Goal: Task Accomplishment & Management: Manage account settings

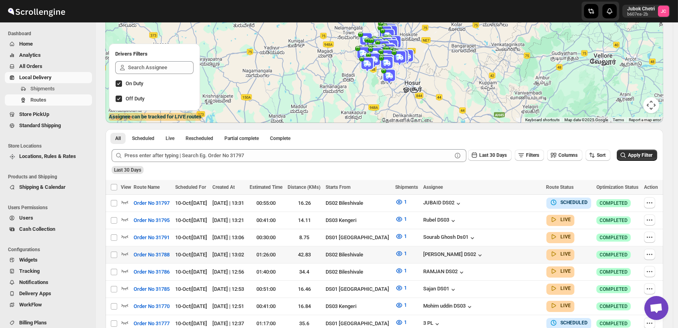
scroll to position [89, 0]
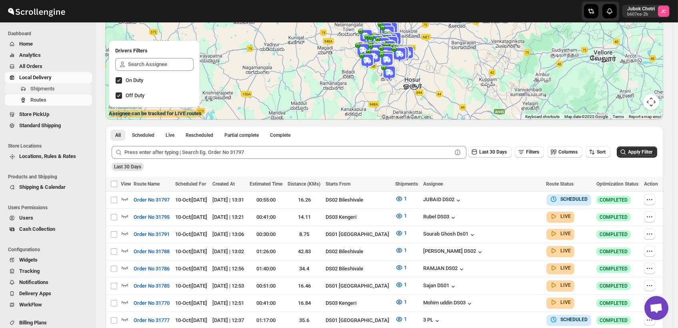
click at [52, 90] on span "Shipments" at bounding box center [42, 89] width 24 height 6
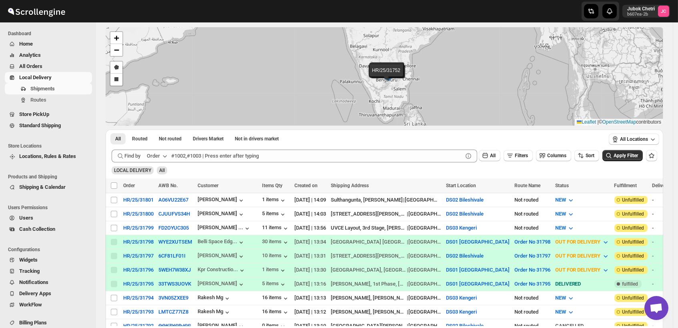
scroll to position [89, 0]
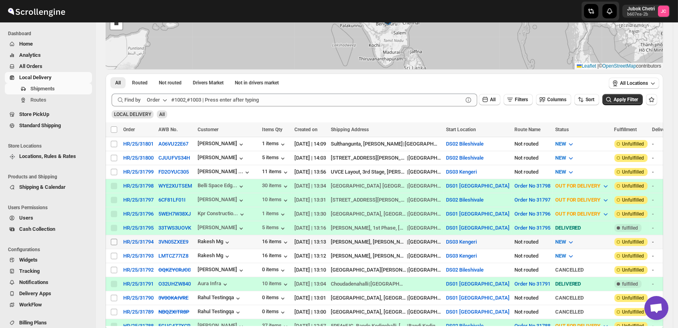
click at [117, 239] on input "Select shipment" at bounding box center [114, 242] width 6 height 6
checkbox input "true"
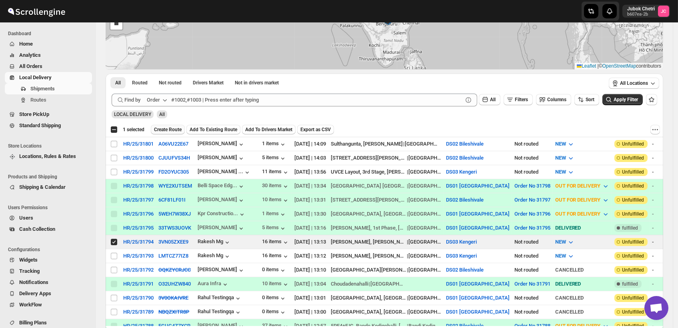
click at [171, 128] on span "Create Route" at bounding box center [168, 129] width 28 height 6
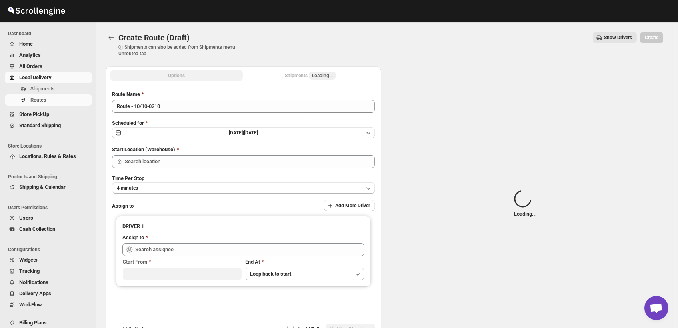
type input "DS03 Kengeri"
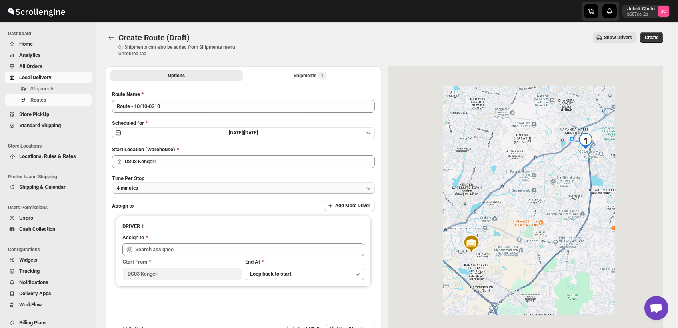
click at [179, 190] on button "4 minutes" at bounding box center [243, 187] width 263 height 11
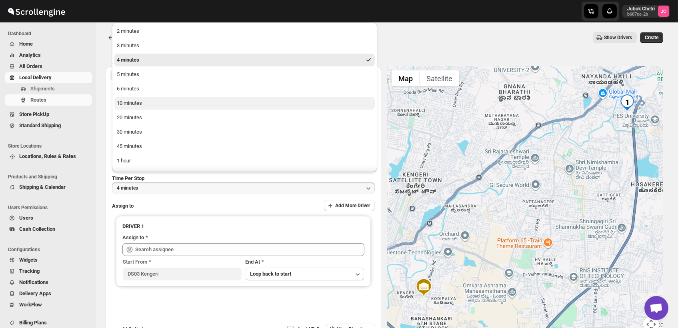
click at [153, 104] on button "10 minutes" at bounding box center [244, 103] width 260 height 13
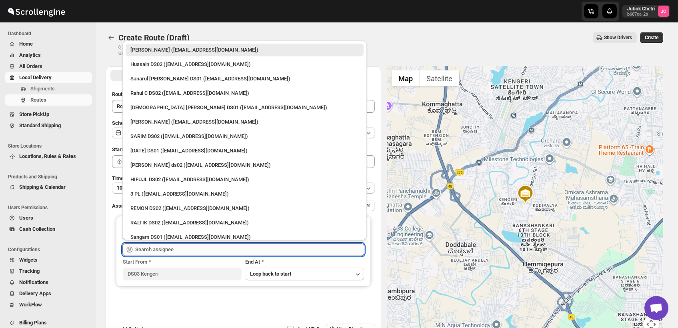
click at [174, 252] on input "text" at bounding box center [249, 249] width 229 height 13
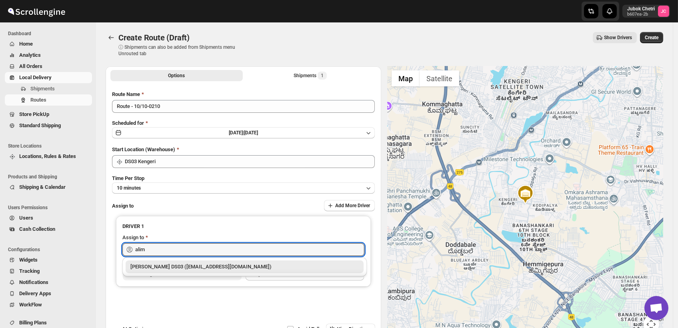
click at [233, 268] on div "[PERSON_NAME] DS03 ([EMAIL_ADDRESS][DOMAIN_NAME])" at bounding box center [244, 267] width 228 height 8
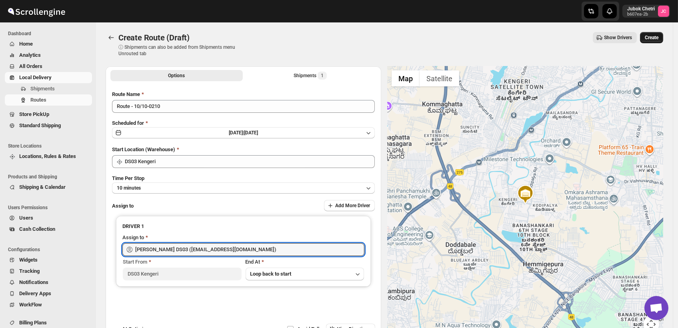
type input "[PERSON_NAME] DS03 ([EMAIL_ADDRESS][DOMAIN_NAME])"
click at [657, 38] on span "Create" at bounding box center [652, 37] width 14 height 6
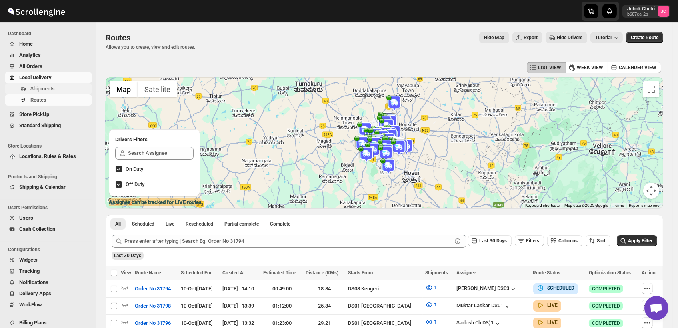
click at [58, 84] on button "Shipments" at bounding box center [48, 88] width 87 height 11
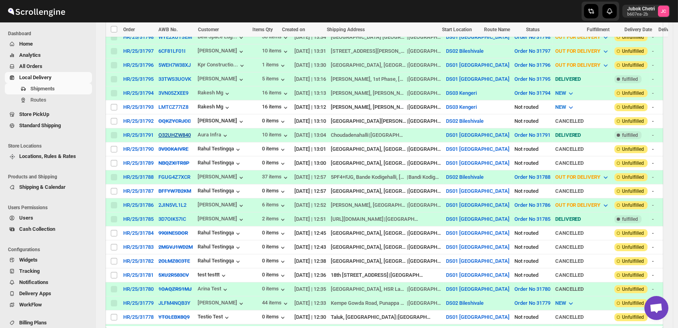
scroll to position [222, 0]
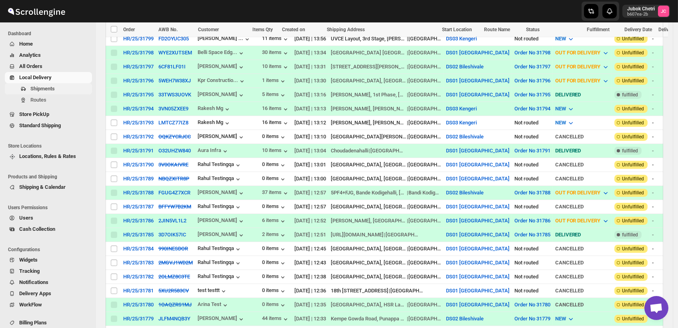
click at [46, 86] on span "Shipments" at bounding box center [42, 89] width 24 height 6
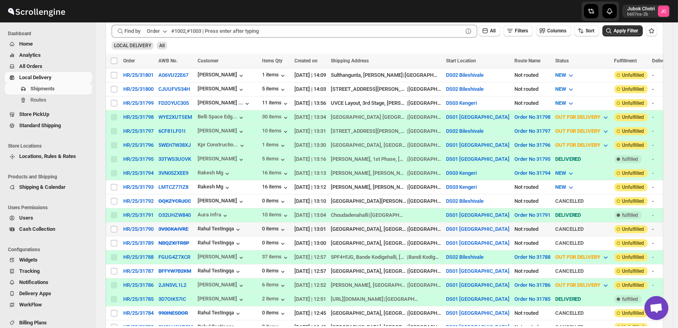
scroll to position [178, 0]
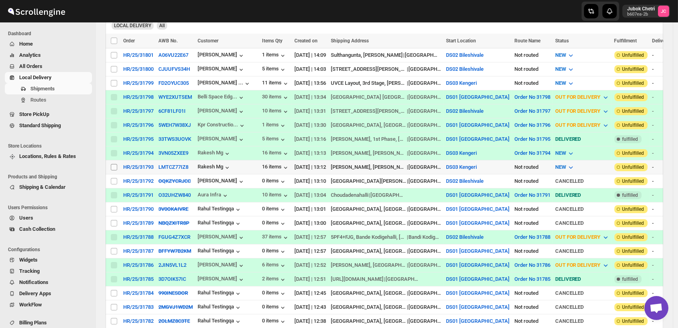
click at [113, 164] on input "Select shipment" at bounding box center [114, 167] width 6 height 6
checkbox input "true"
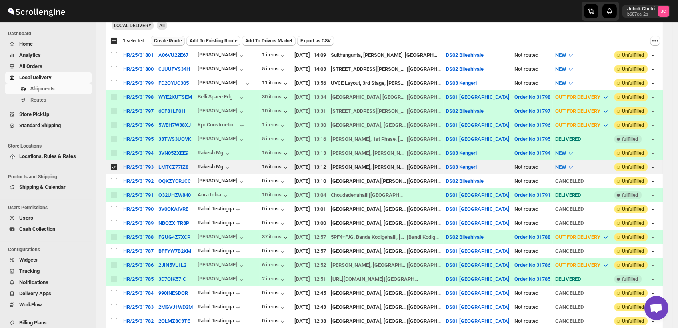
click at [172, 38] on span "Create Route" at bounding box center [168, 41] width 28 height 6
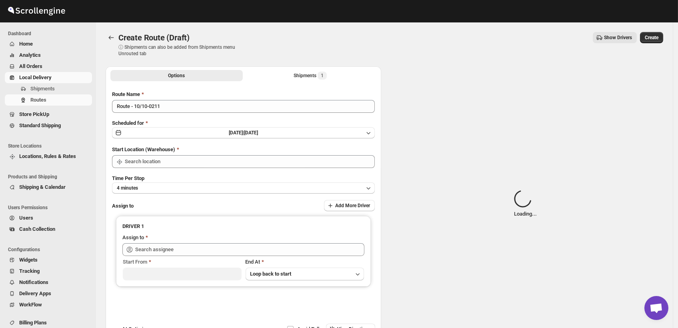
type input "DS03 Kengeri"
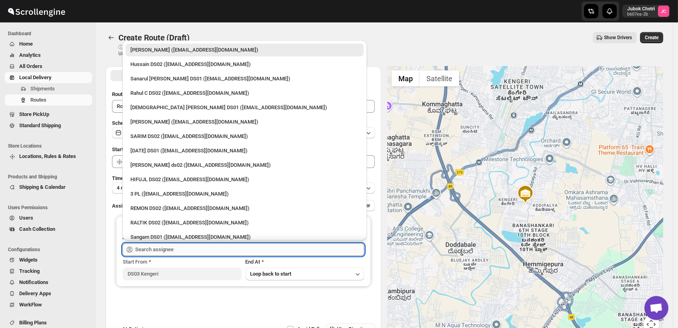
click at [171, 246] on input "text" at bounding box center [249, 249] width 229 height 13
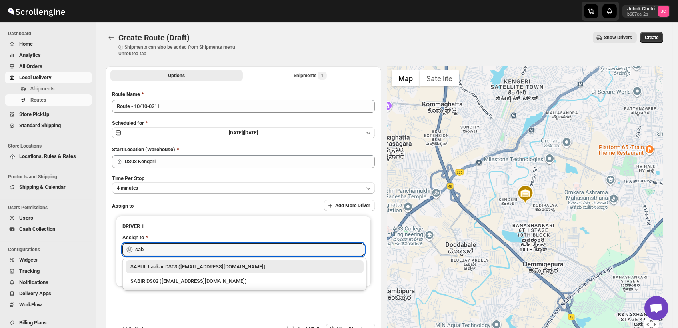
click at [262, 267] on div "SABUL Laakar DS03 ([EMAIL_ADDRESS][DOMAIN_NAME])" at bounding box center [244, 267] width 228 height 8
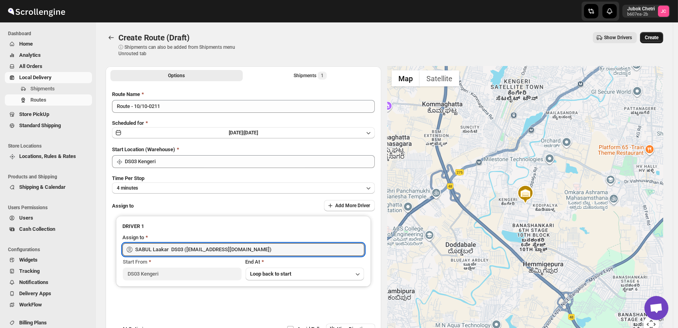
type input "SABUL Laakar DS03 ([EMAIL_ADDRESS][DOMAIN_NAME])"
click at [658, 35] on span "Create" at bounding box center [652, 37] width 14 height 6
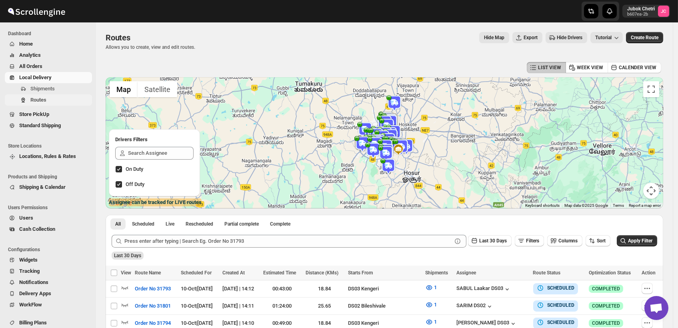
click at [56, 102] on span "Routes" at bounding box center [60, 100] width 60 height 8
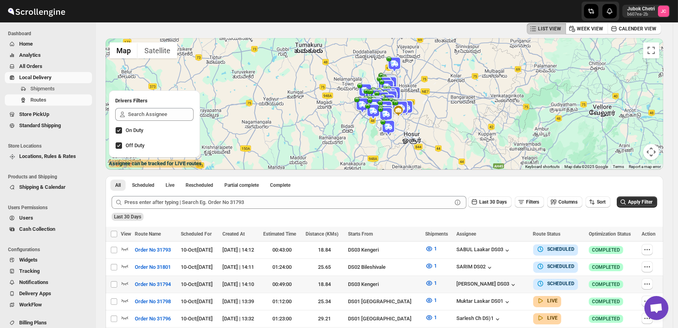
scroll to position [44, 0]
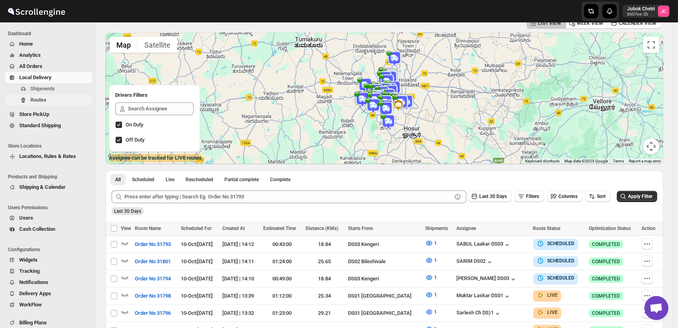
click at [37, 99] on span "Routes" at bounding box center [38, 100] width 16 height 6
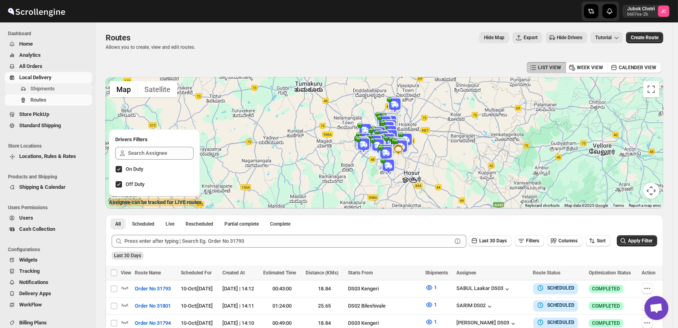
click at [60, 90] on span "Shipments" at bounding box center [60, 89] width 60 height 8
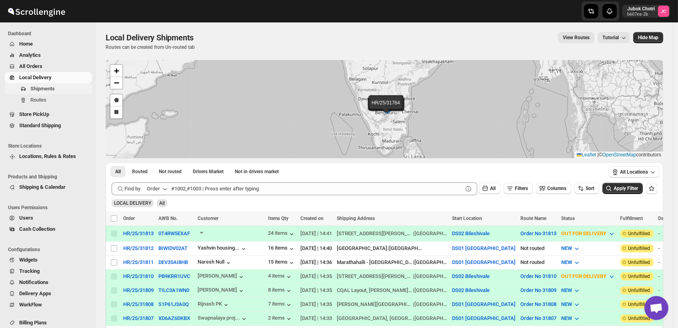
click at [51, 86] on span "Shipments" at bounding box center [42, 89] width 24 height 6
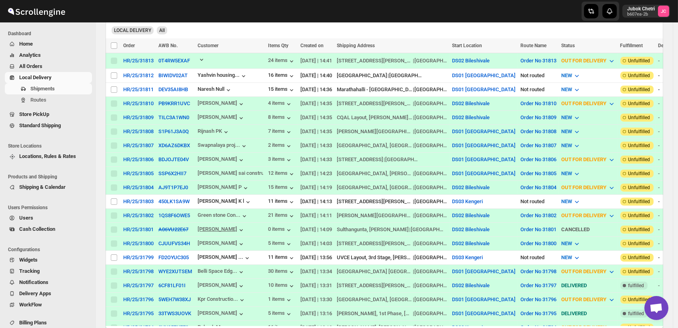
scroll to position [178, 0]
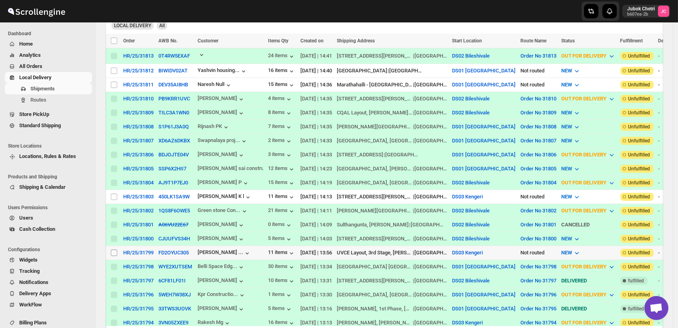
click at [111, 250] on input "Select shipment" at bounding box center [114, 253] width 6 height 6
checkbox input "true"
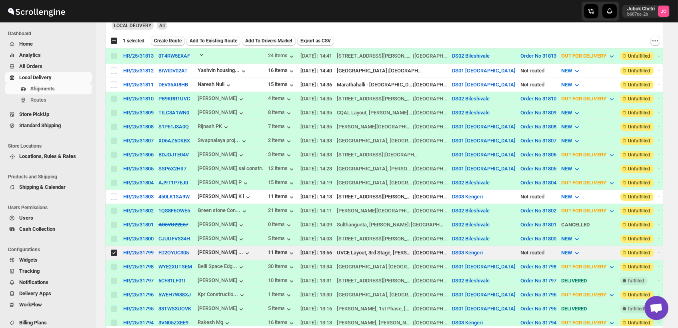
click at [171, 39] on span "Create Route" at bounding box center [168, 41] width 28 height 6
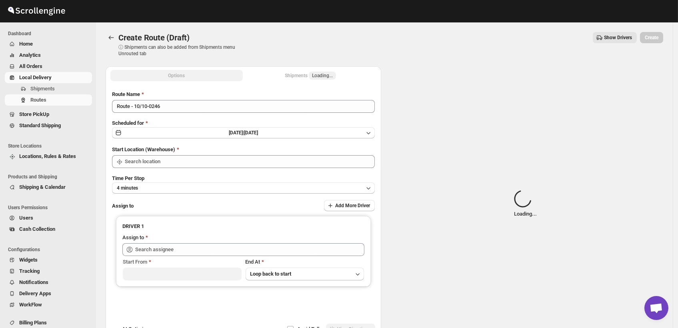
type input "DS03 Kengeri"
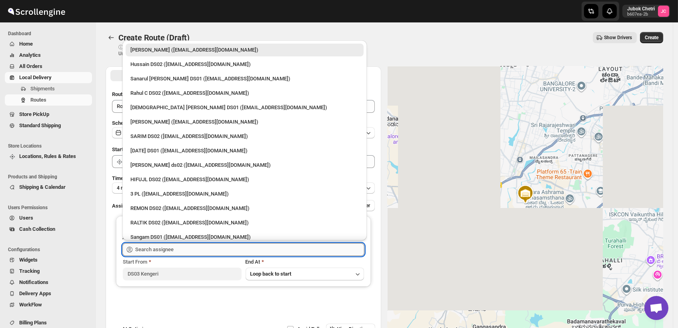
click at [182, 251] on input "text" at bounding box center [249, 249] width 229 height 13
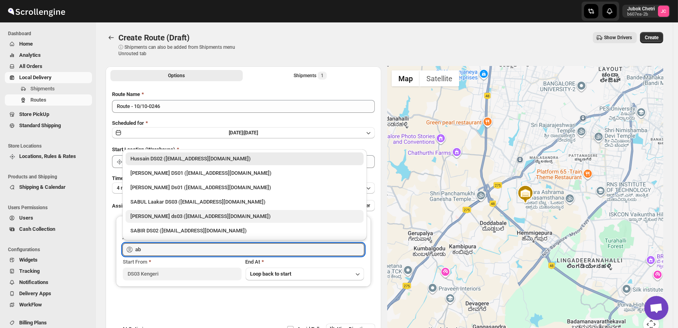
click at [189, 217] on div "[PERSON_NAME] ds03 ([EMAIL_ADDRESS][DOMAIN_NAME])" at bounding box center [244, 216] width 228 height 8
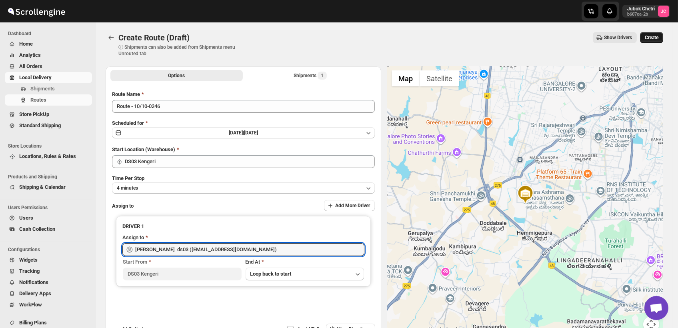
type input "[PERSON_NAME] ds03 ([EMAIL_ADDRESS][DOMAIN_NAME])"
click at [653, 34] on span "Create" at bounding box center [652, 37] width 14 height 6
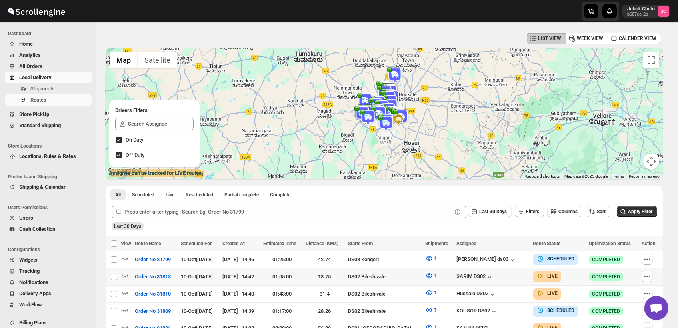
scroll to position [44, 0]
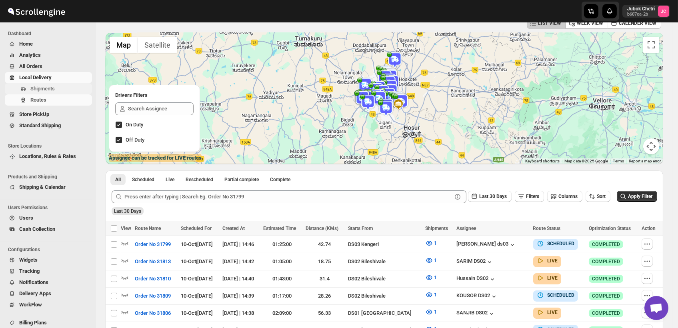
click at [53, 86] on span "Shipments" at bounding box center [42, 89] width 24 height 6
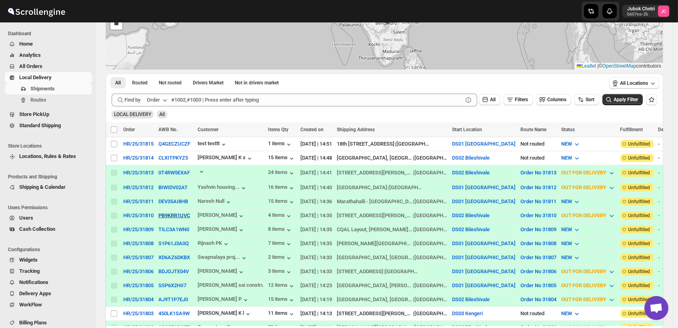
scroll to position [133, 0]
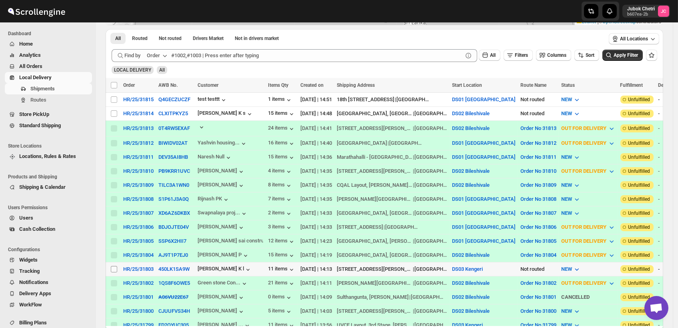
click at [112, 266] on input "Select shipment" at bounding box center [114, 269] width 6 height 6
checkbox input "true"
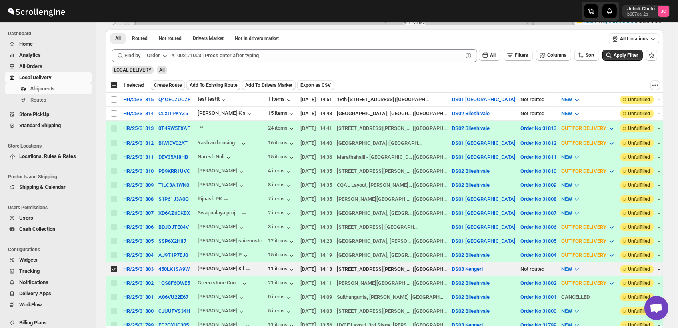
click at [171, 84] on span "Create Route" at bounding box center [168, 85] width 28 height 6
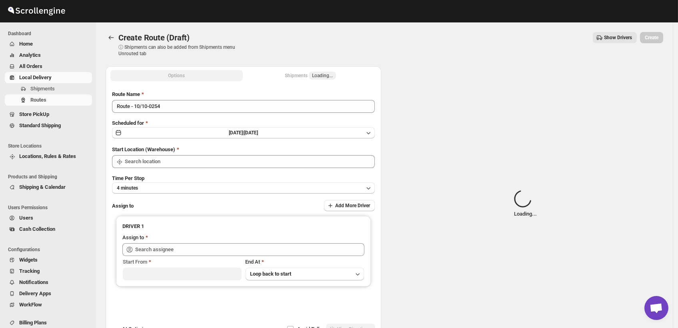
type input "DS03 Kengeri"
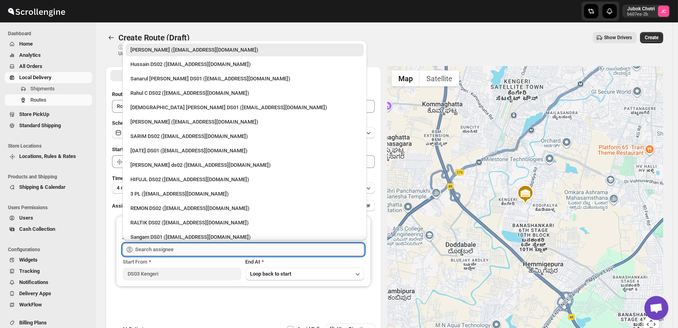
click at [194, 252] on input "text" at bounding box center [249, 249] width 229 height 13
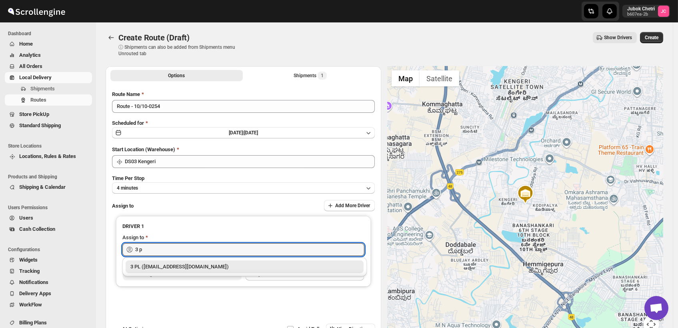
click at [186, 266] on div "3 PL ([EMAIL_ADDRESS][DOMAIN_NAME])" at bounding box center [244, 267] width 228 height 8
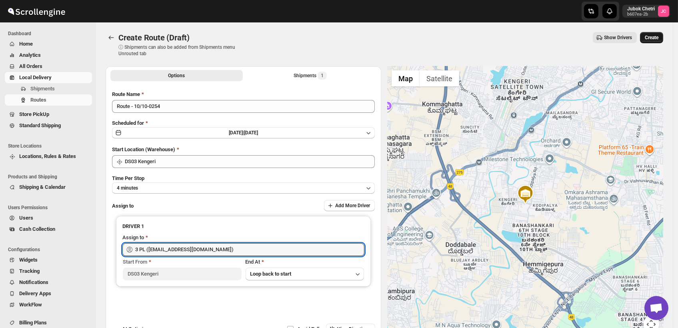
type input "3 PL ([EMAIL_ADDRESS][DOMAIN_NAME])"
click at [656, 34] on button "Create" at bounding box center [651, 37] width 23 height 11
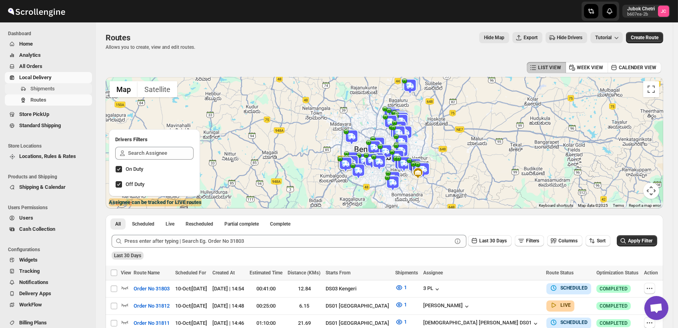
click at [48, 88] on span "Shipments" at bounding box center [42, 89] width 24 height 6
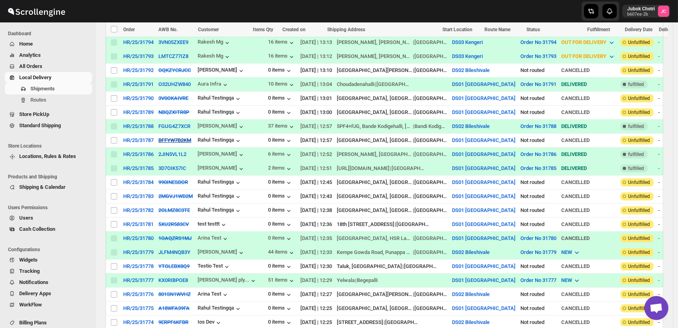
scroll to position [489, 0]
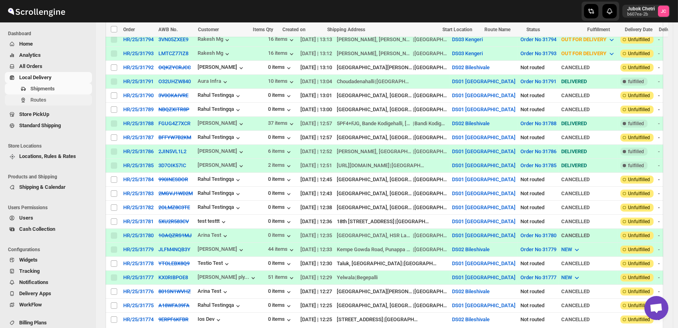
click at [48, 99] on span "Routes" at bounding box center [60, 100] width 60 height 8
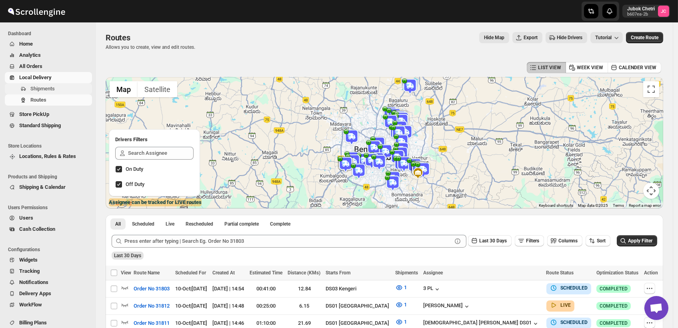
click at [61, 87] on span "Shipments" at bounding box center [60, 89] width 60 height 8
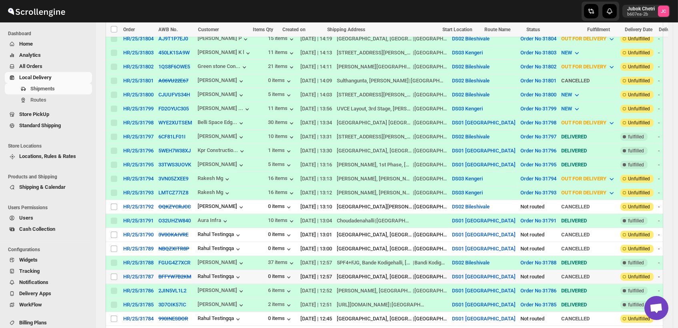
scroll to position [400, 0]
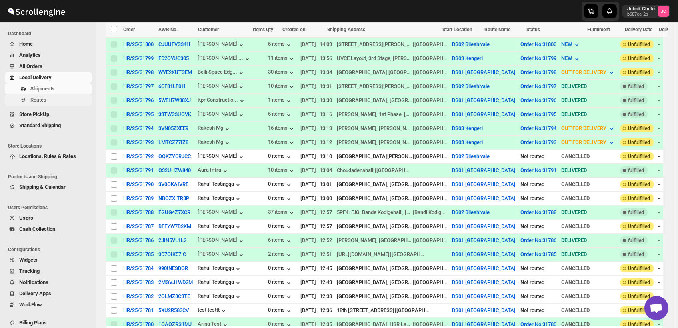
click at [42, 101] on span "Routes" at bounding box center [38, 100] width 16 height 6
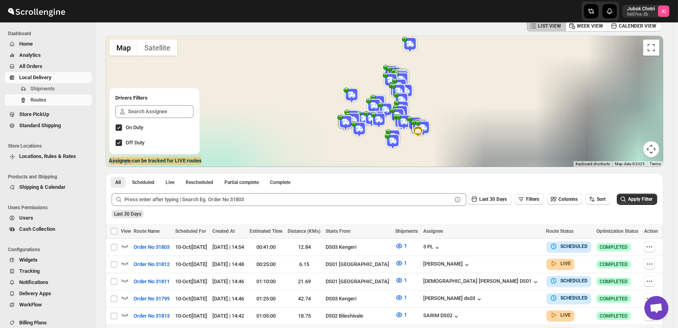
scroll to position [222, 0]
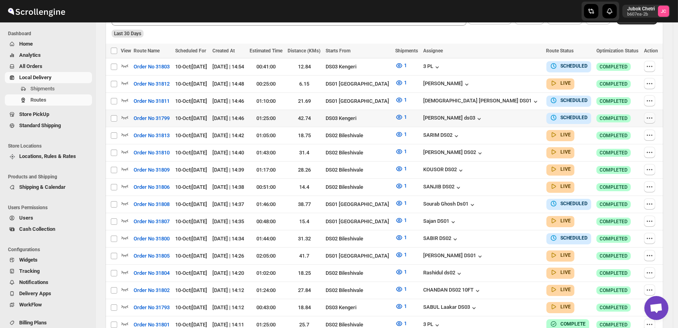
click at [652, 116] on icon "button" at bounding box center [650, 118] width 8 height 8
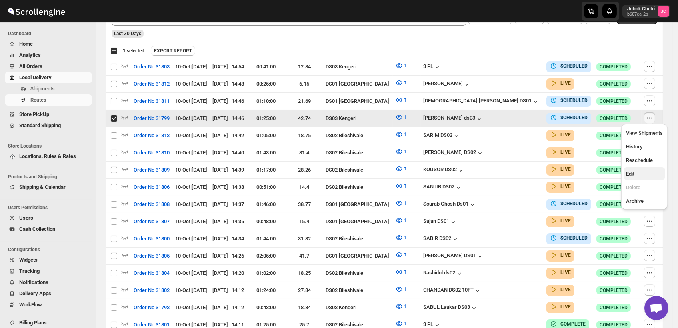
click at [640, 176] on span "Edit" at bounding box center [644, 174] width 37 height 8
checkbox input "false"
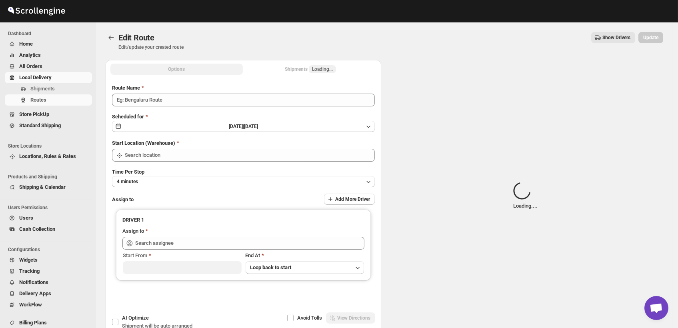
type input "Order No 31799"
type input "DS03 Kengeri"
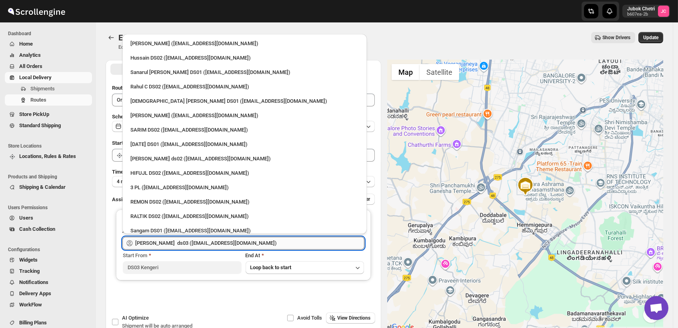
click at [283, 245] on input "[PERSON_NAME] ds03 ([EMAIL_ADDRESS][DOMAIN_NAME])" at bounding box center [249, 243] width 229 height 13
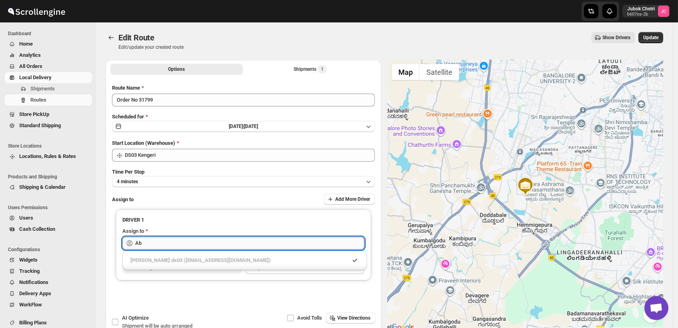
type input "A"
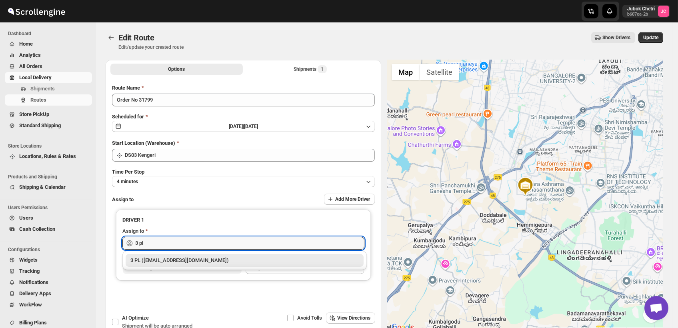
click at [199, 262] on div "3 PL ([EMAIL_ADDRESS][DOMAIN_NAME])" at bounding box center [244, 260] width 228 height 8
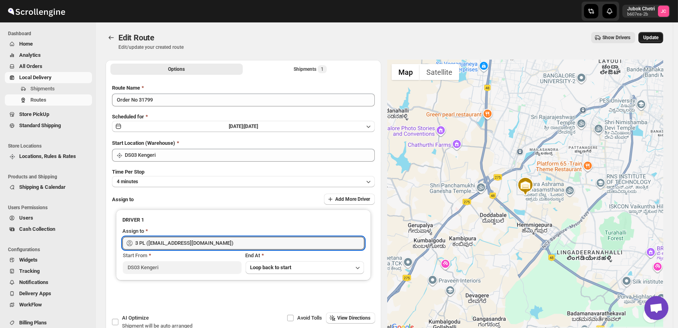
type input "3 PL ([EMAIL_ADDRESS][DOMAIN_NAME])"
click at [658, 36] on span "Update" at bounding box center [650, 37] width 15 height 6
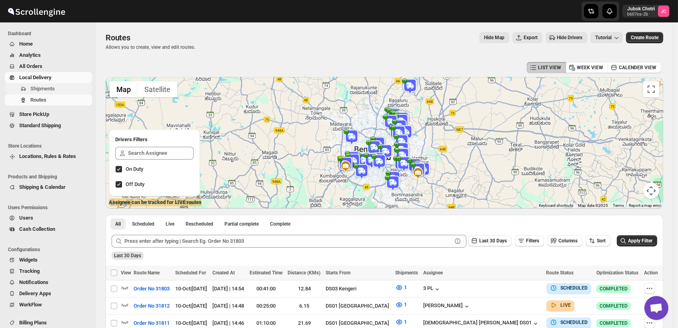
click at [38, 87] on span "Shipments" at bounding box center [42, 89] width 24 height 6
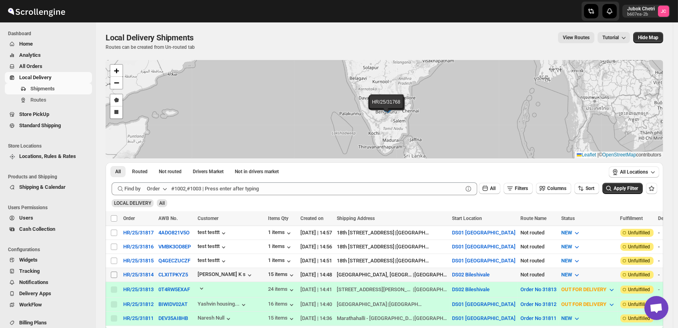
click at [111, 272] on input "Select shipment" at bounding box center [114, 275] width 6 height 6
checkbox input "true"
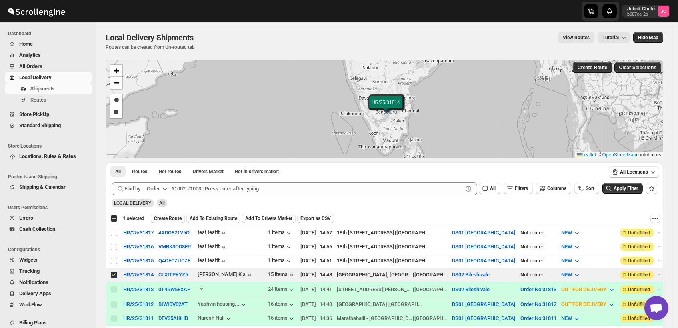
click at [176, 216] on span "Create Route" at bounding box center [168, 218] width 28 height 6
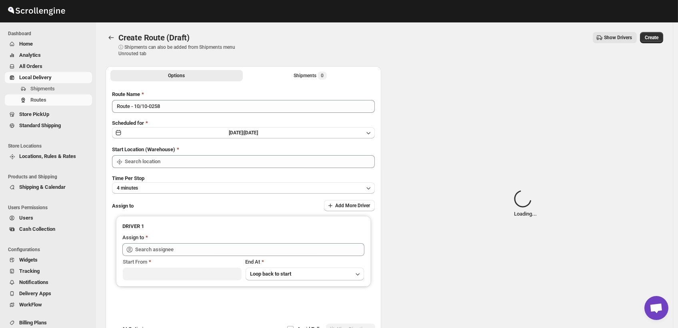
type input "DS02 Bileshivale"
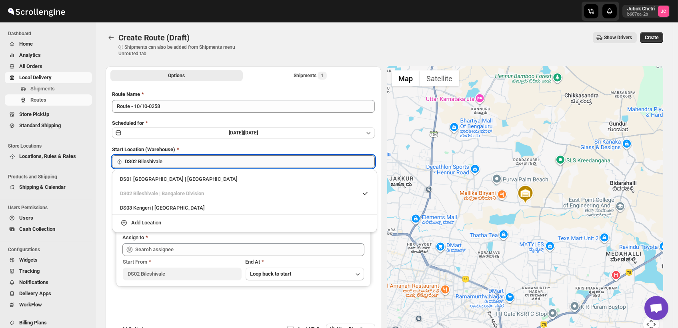
click at [209, 164] on input "DS02 Bileshivale" at bounding box center [250, 161] width 250 height 13
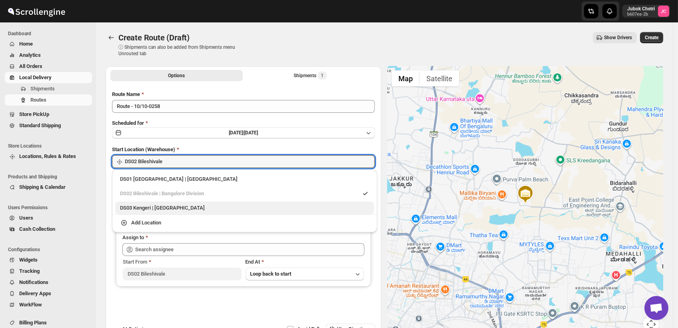
click at [176, 209] on div "DS03 Kengeri | [GEOGRAPHIC_DATA]" at bounding box center [244, 208] width 249 height 8
type input "DS03 Kengeri"
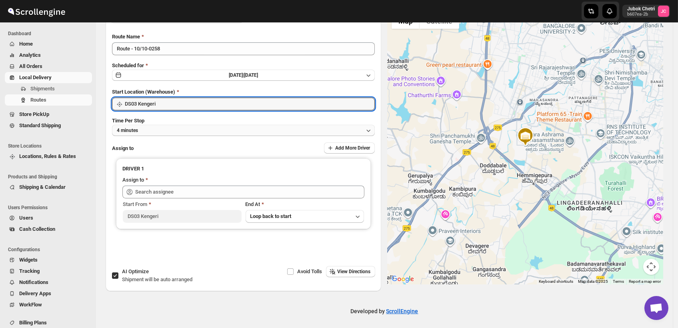
scroll to position [60, 0]
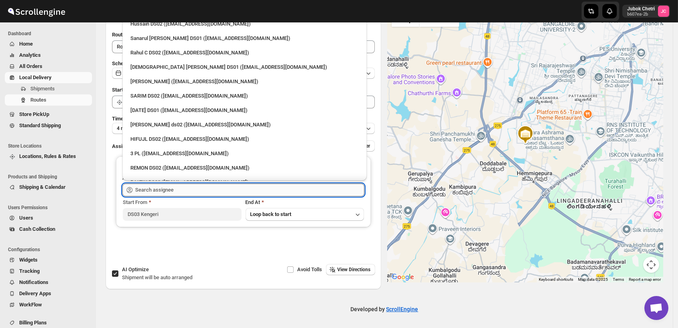
click at [175, 185] on input "text" at bounding box center [249, 190] width 229 height 13
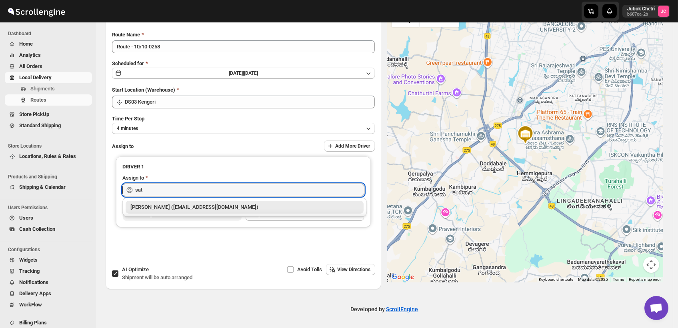
click at [187, 209] on div "[PERSON_NAME] ([EMAIL_ADDRESS][DOMAIN_NAME])" at bounding box center [244, 207] width 228 height 8
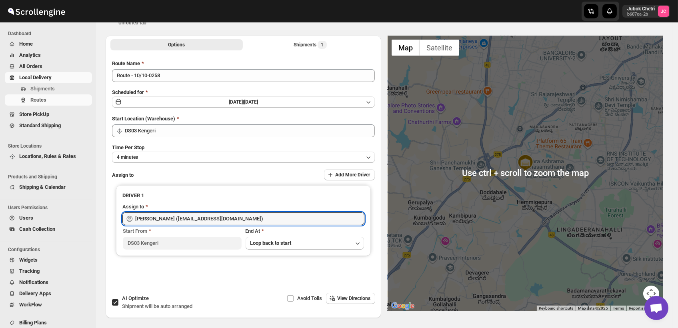
scroll to position [0, 0]
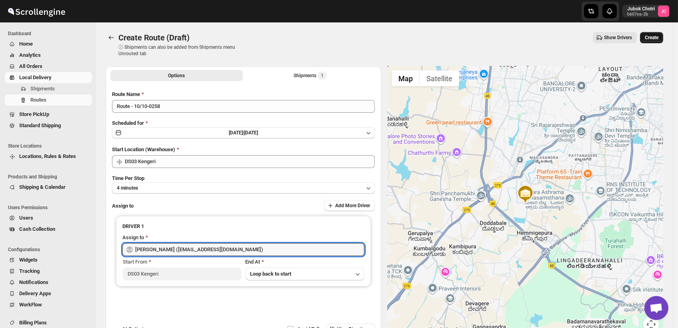
type input "[PERSON_NAME] ([EMAIL_ADDRESS][DOMAIN_NAME])"
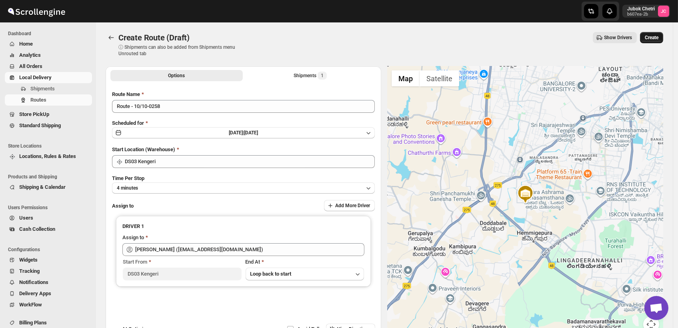
click at [658, 34] on button "Create" at bounding box center [651, 37] width 23 height 11
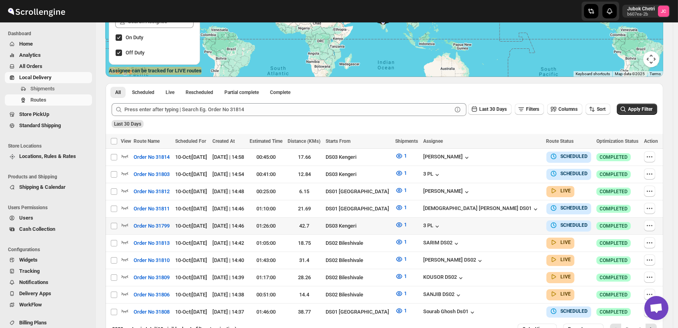
scroll to position [133, 0]
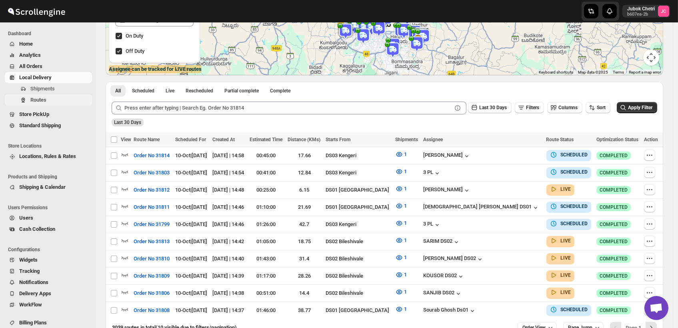
click at [60, 101] on span "Routes" at bounding box center [60, 100] width 60 height 8
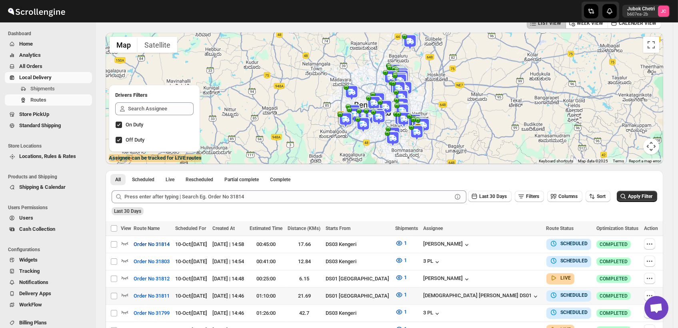
scroll to position [89, 0]
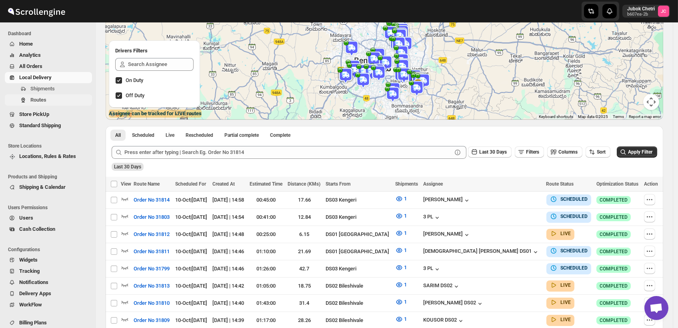
click at [72, 102] on span "Routes" at bounding box center [60, 100] width 60 height 8
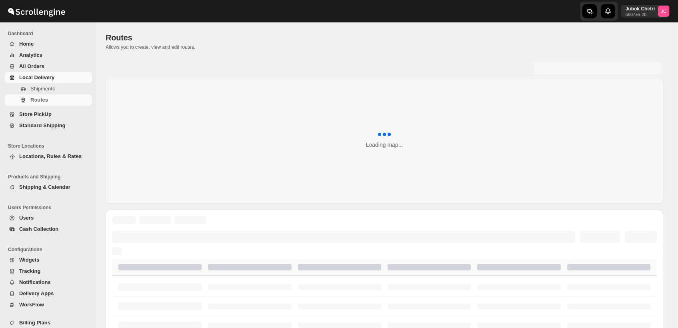
scroll to position [89, 0]
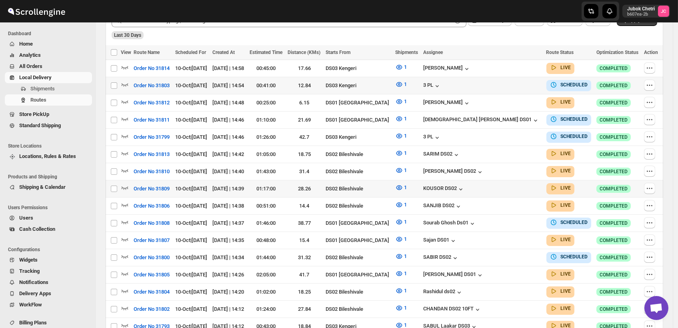
scroll to position [87, 0]
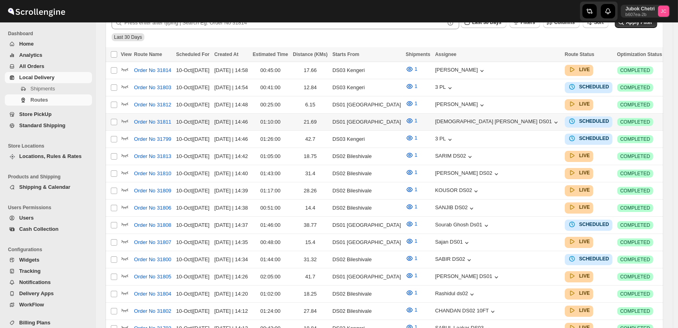
scroll to position [87, 0]
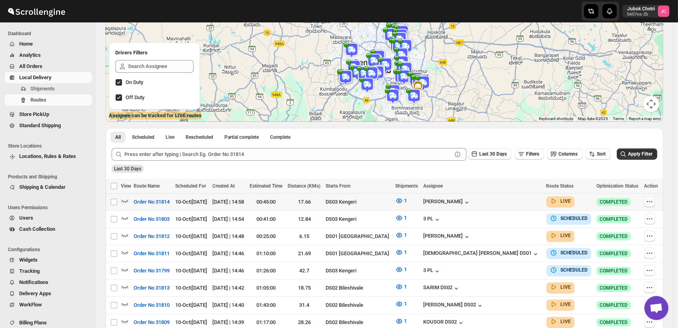
click at [650, 200] on icon "button" at bounding box center [650, 202] width 8 height 8
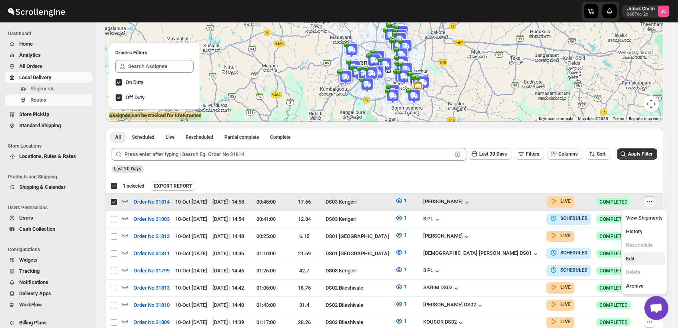
click at [640, 260] on span "Edit" at bounding box center [644, 259] width 37 height 8
checkbox input "false"
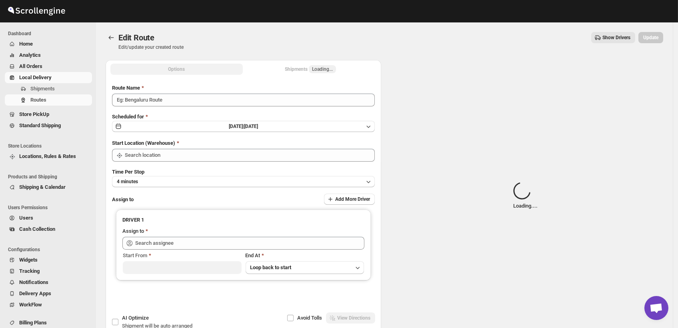
type input "Order No 31814"
type input "DS03 Kengeri"
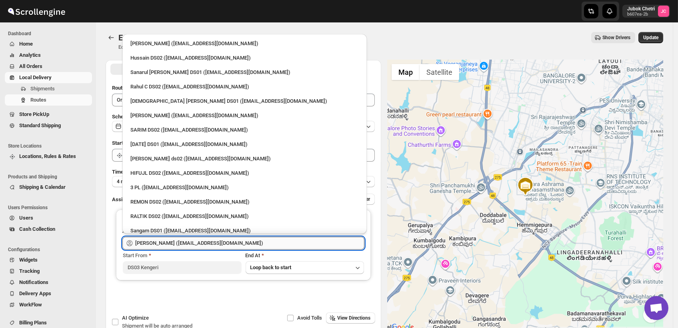
click at [270, 242] on input "[PERSON_NAME] ([EMAIL_ADDRESS][DOMAIN_NAME])" at bounding box center [249, 243] width 229 height 13
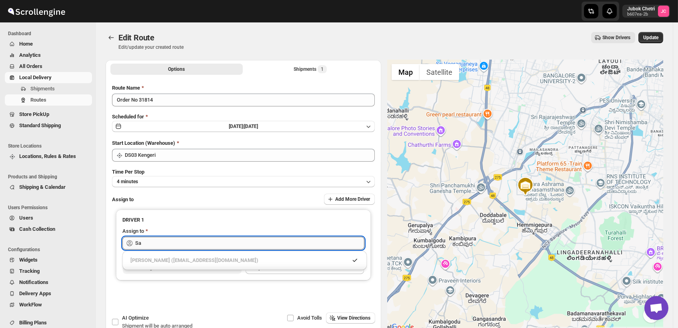
type input "S"
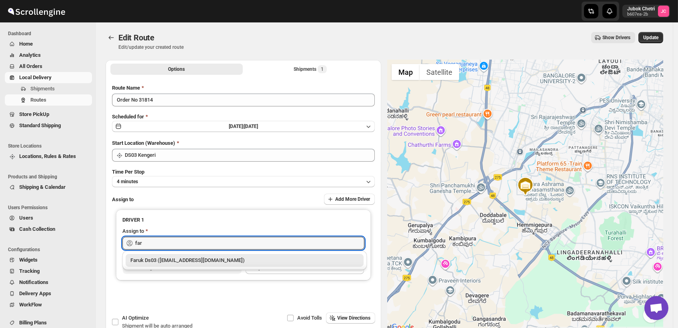
click at [256, 258] on div "Faruk Ds03 ([EMAIL_ADDRESS][DOMAIN_NAME])" at bounding box center [244, 260] width 228 height 8
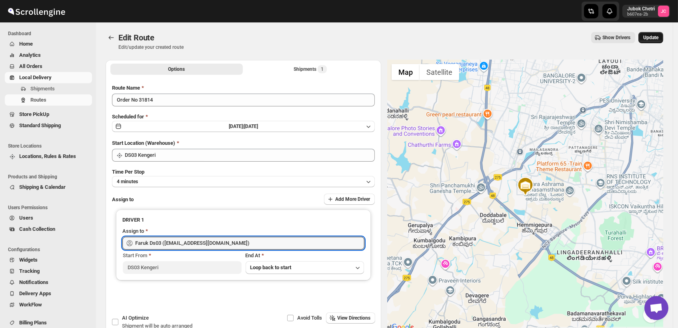
type input "Faruk Ds03 ([EMAIL_ADDRESS][DOMAIN_NAME])"
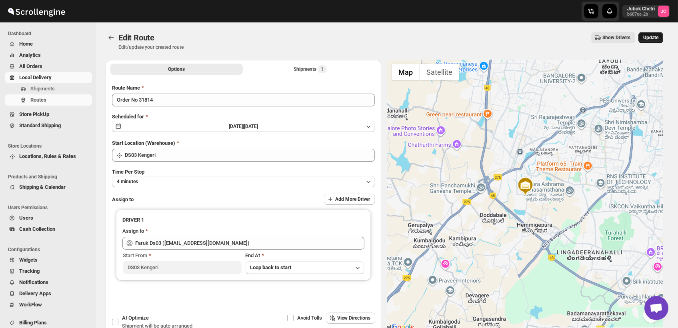
click at [654, 37] on span "Update" at bounding box center [650, 37] width 15 height 6
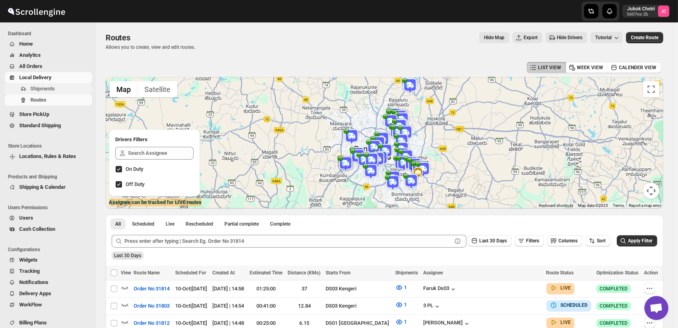
click at [57, 86] on span "Shipments" at bounding box center [60, 89] width 60 height 8
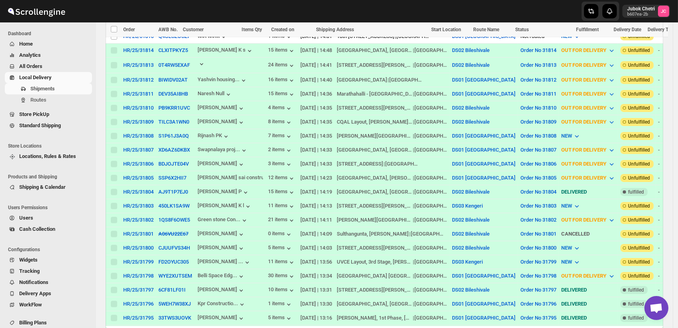
scroll to position [444, 0]
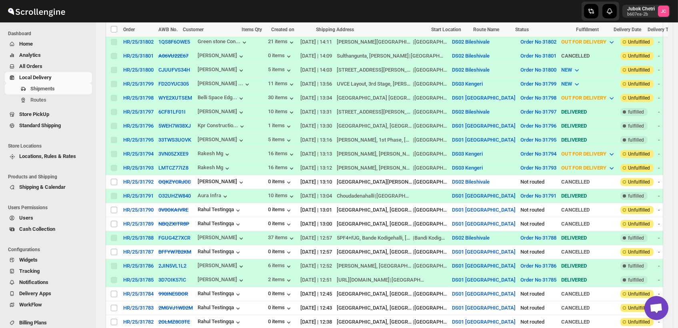
click at [63, 82] on link "Local Delivery" at bounding box center [48, 77] width 87 height 11
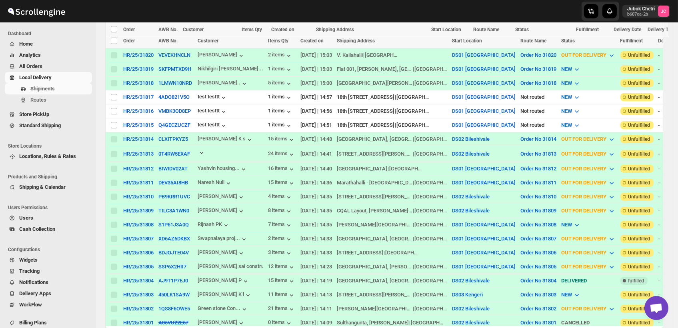
scroll to position [222, 0]
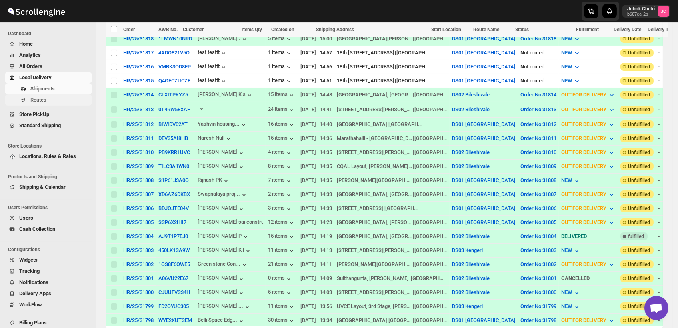
click at [39, 98] on span "Routes" at bounding box center [38, 100] width 16 height 6
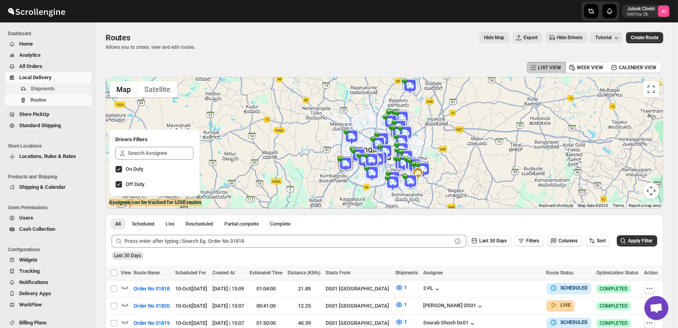
click at [59, 90] on span "Shipments" at bounding box center [60, 89] width 60 height 8
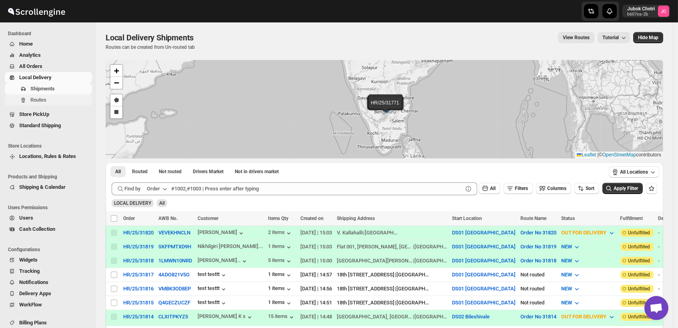
click at [47, 104] on span "Routes" at bounding box center [60, 100] width 60 height 8
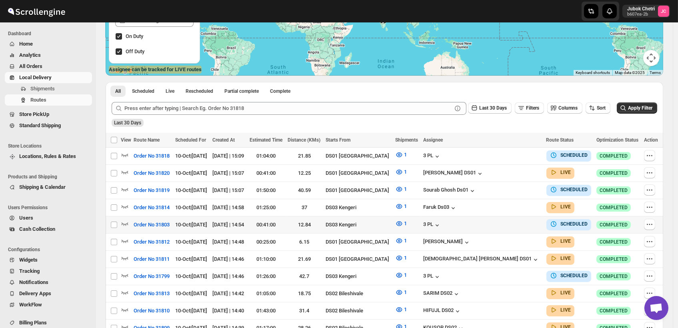
scroll to position [133, 0]
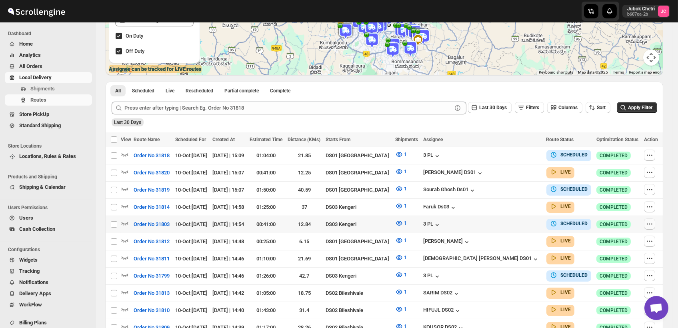
click at [652, 223] on icon "button" at bounding box center [650, 224] width 8 height 8
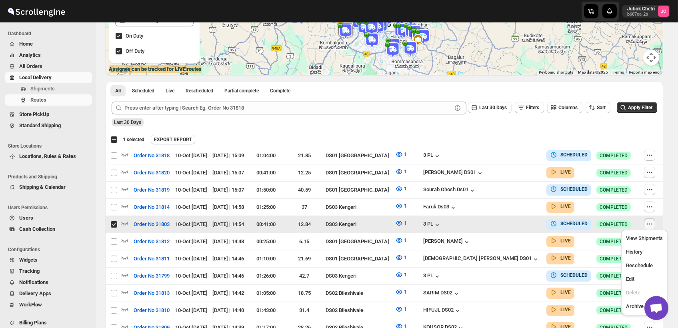
click at [653, 220] on icon "button" at bounding box center [650, 224] width 8 height 8
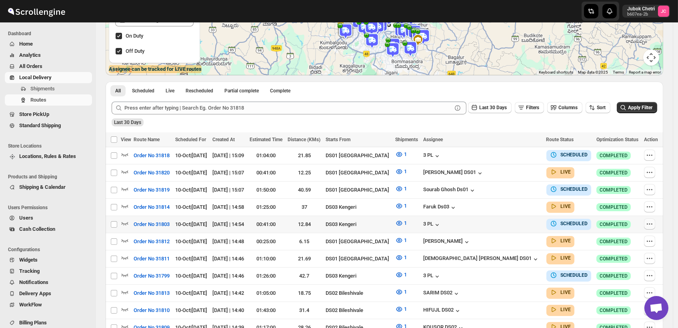
click at [653, 220] on icon "button" at bounding box center [650, 224] width 8 height 8
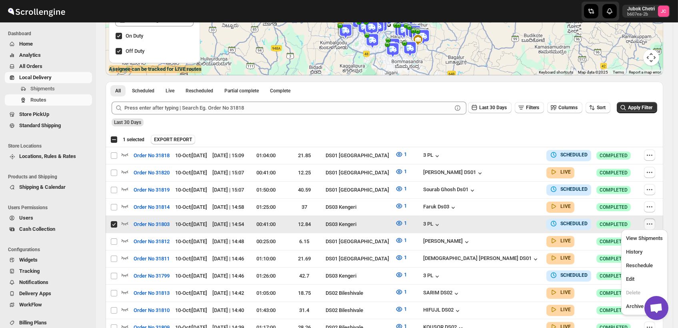
click at [651, 220] on icon "button" at bounding box center [650, 224] width 8 height 8
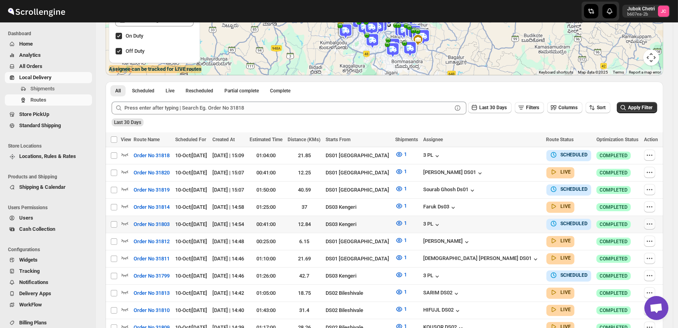
click at [651, 220] on icon "button" at bounding box center [650, 224] width 8 height 8
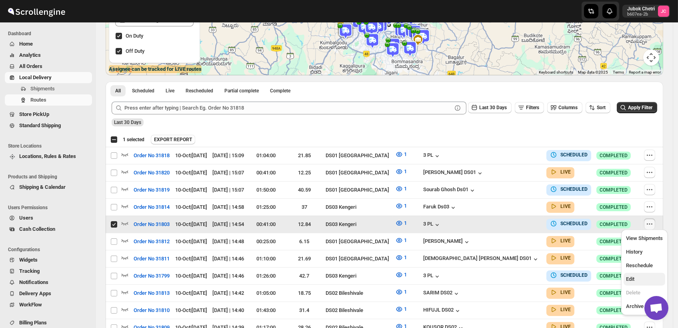
click at [644, 279] on span "Edit" at bounding box center [644, 279] width 37 height 8
checkbox input "false"
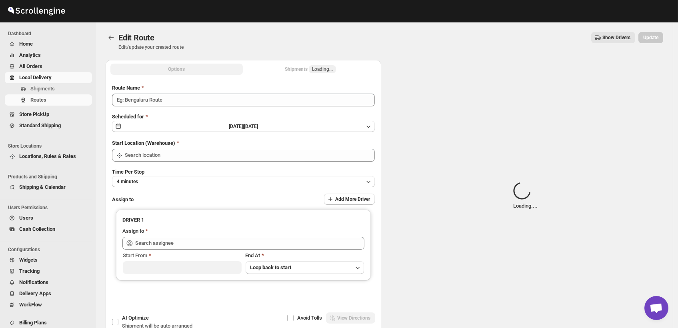
type input "Order No 31803"
type input "DS03 Kengeri"
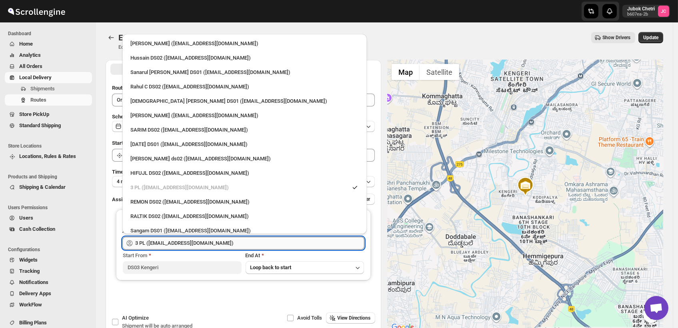
click at [198, 242] on input "3 PL ([EMAIL_ADDRESS][DOMAIN_NAME])" at bounding box center [249, 243] width 229 height 13
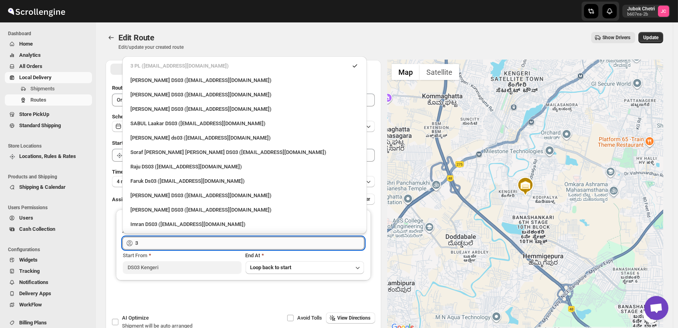
type input "3"
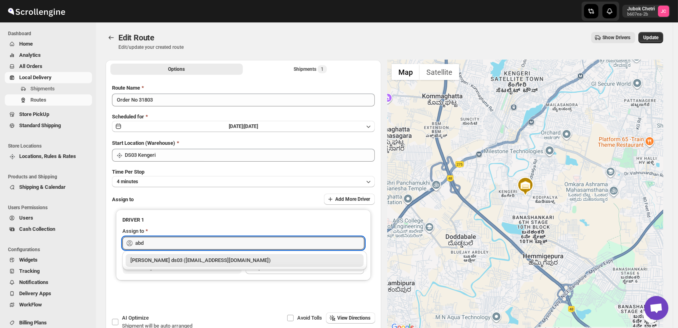
click at [199, 262] on div "[PERSON_NAME] ds03 ([EMAIL_ADDRESS][DOMAIN_NAME])" at bounding box center [244, 260] width 228 height 8
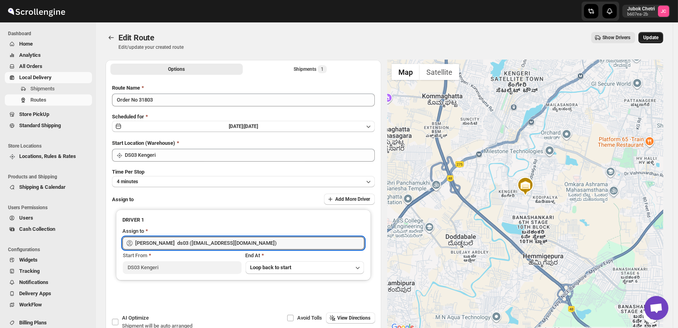
type input "[PERSON_NAME] ds03 ([EMAIL_ADDRESS][DOMAIN_NAME])"
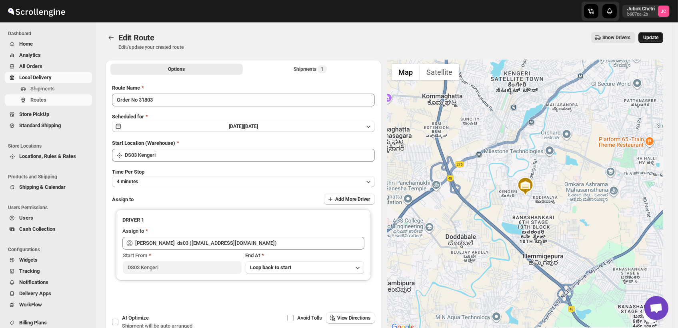
click at [658, 38] on span "Update" at bounding box center [650, 37] width 15 height 6
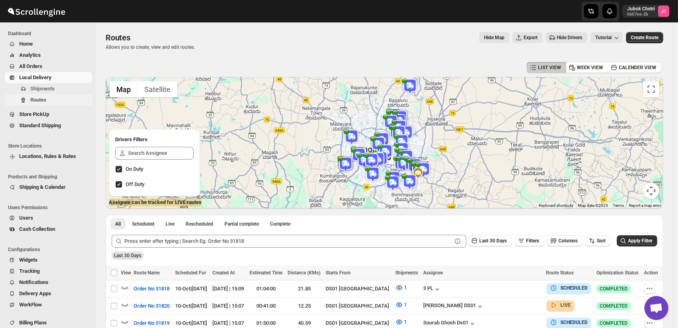
click at [61, 97] on span "Routes" at bounding box center [60, 100] width 60 height 8
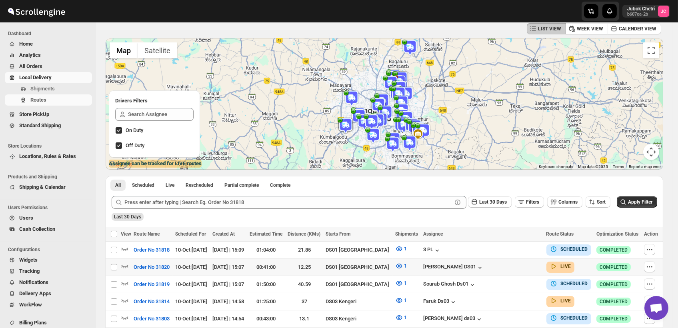
scroll to position [89, 0]
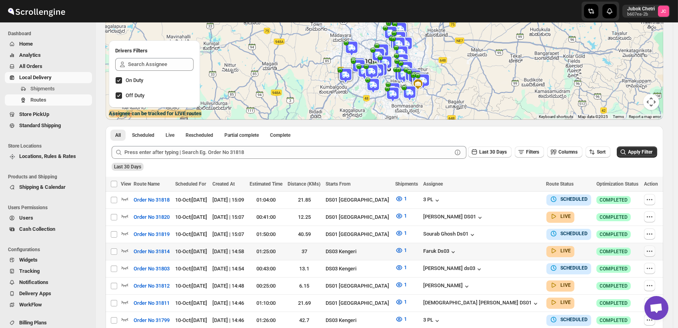
click at [650, 250] on icon "button" at bounding box center [650, 251] width 8 height 8
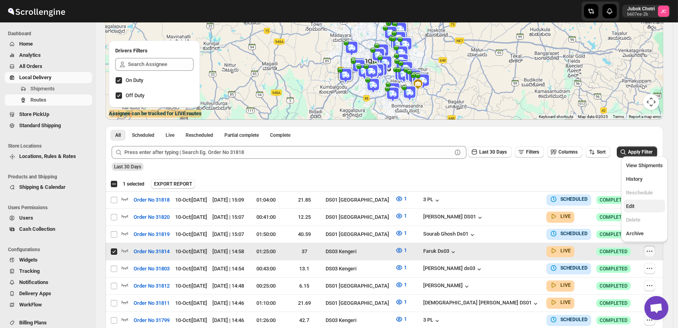
click at [640, 206] on span "Edit" at bounding box center [644, 206] width 37 height 8
checkbox input "false"
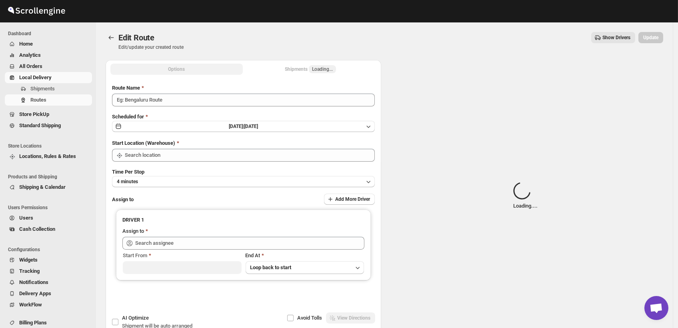
type input "Order No 31814"
type input "DS03 Kengeri"
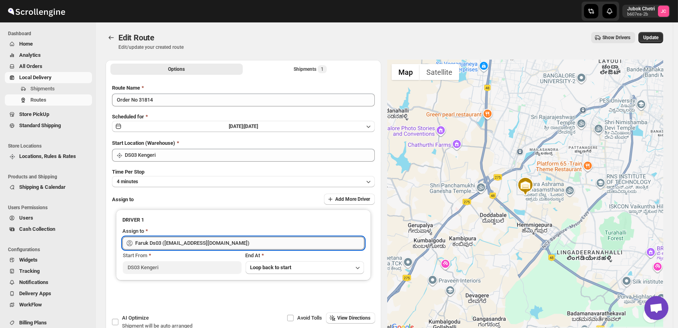
click at [225, 242] on input "Faruk Ds03 ([EMAIL_ADDRESS][DOMAIN_NAME])" at bounding box center [249, 243] width 229 height 13
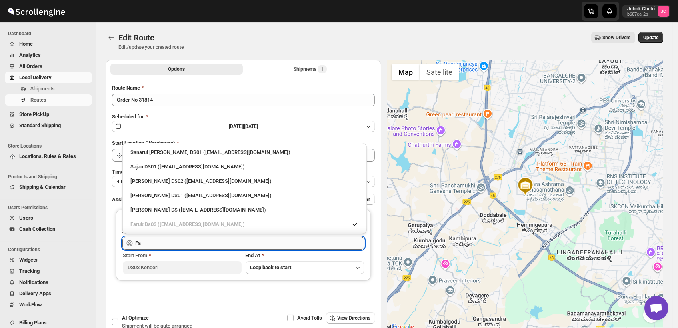
type input "F"
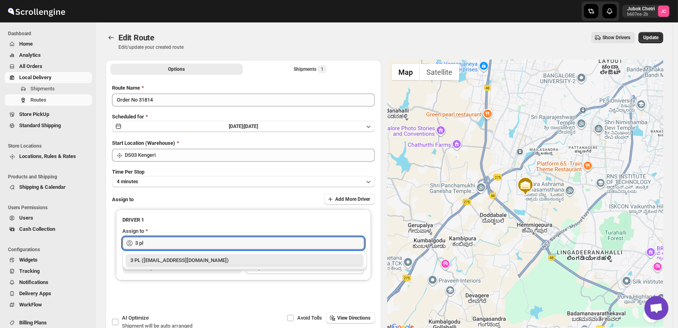
click at [189, 260] on div "3 PL ([EMAIL_ADDRESS][DOMAIN_NAME])" at bounding box center [244, 260] width 228 height 8
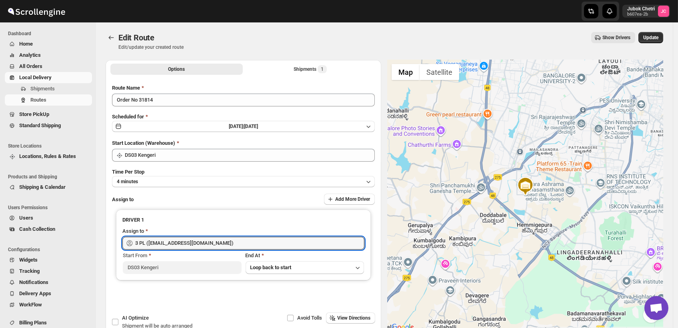
type input "3 PL ([EMAIL_ADDRESS][DOMAIN_NAME])"
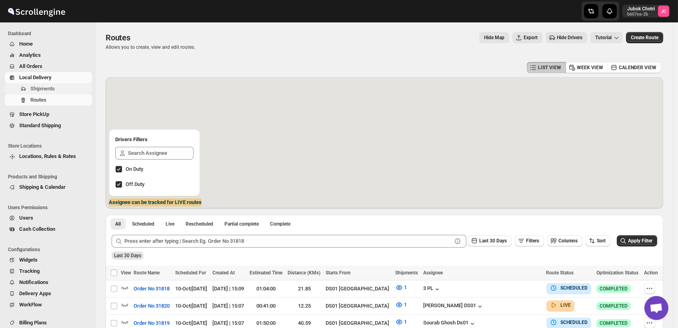
click at [51, 89] on span "Shipments" at bounding box center [42, 89] width 24 height 6
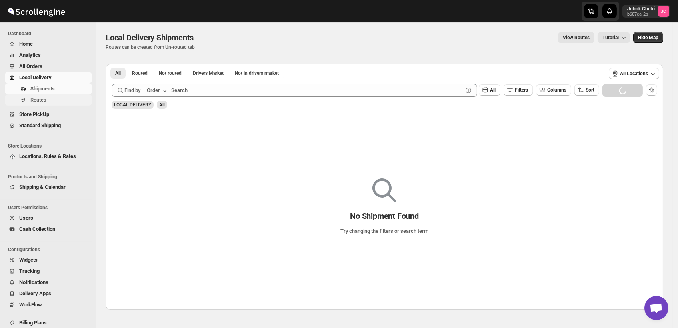
click at [49, 101] on span "Routes" at bounding box center [60, 100] width 60 height 8
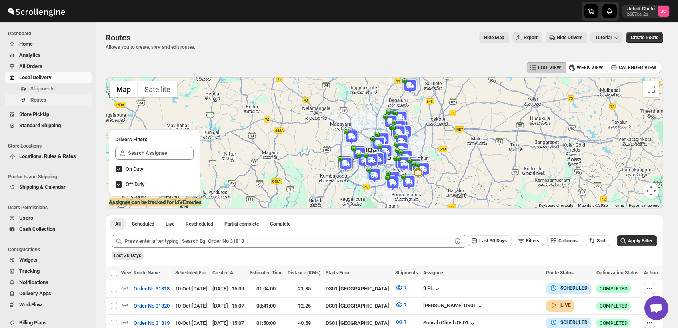
click at [60, 100] on span "Routes" at bounding box center [60, 100] width 60 height 8
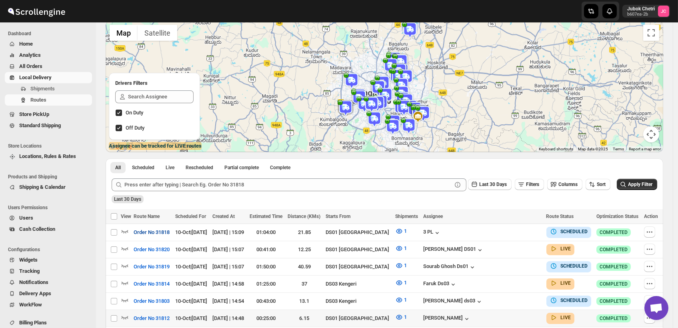
scroll to position [89, 0]
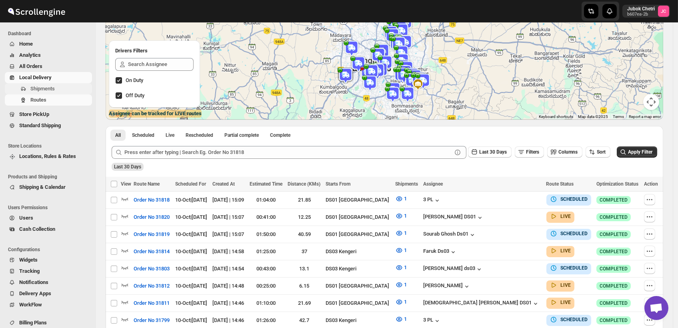
click at [55, 86] on span "Shipments" at bounding box center [60, 89] width 60 height 8
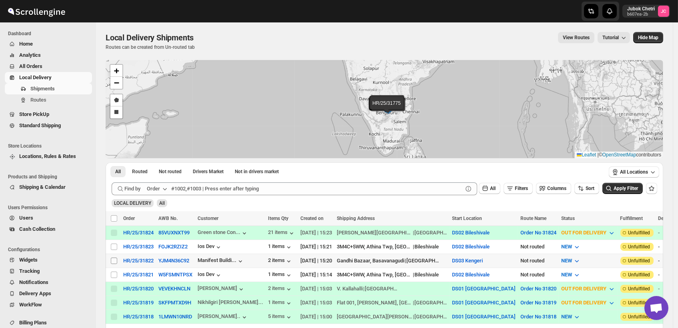
click at [115, 260] on input "Select shipment" at bounding box center [114, 261] width 6 height 6
checkbox input "true"
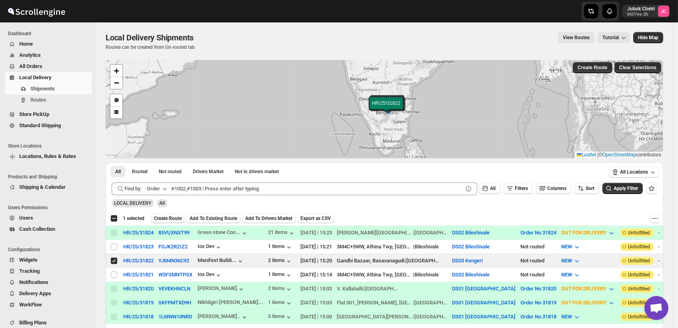
click at [178, 217] on span "Create Route" at bounding box center [168, 218] width 28 height 6
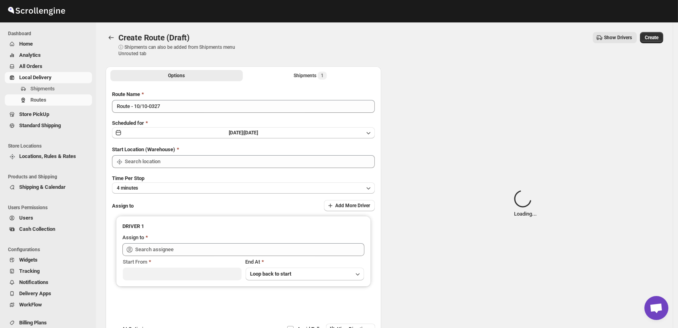
type input "DS03 Kengeri"
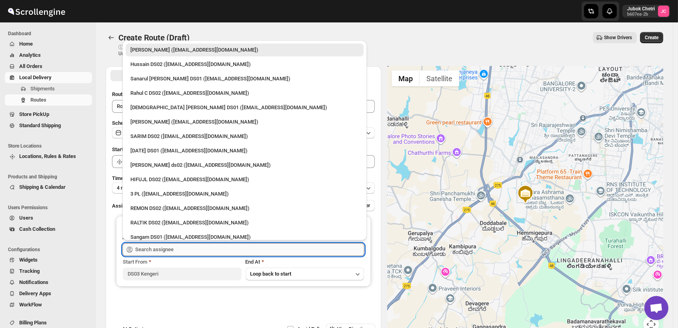
click at [184, 252] on input "text" at bounding box center [249, 249] width 229 height 13
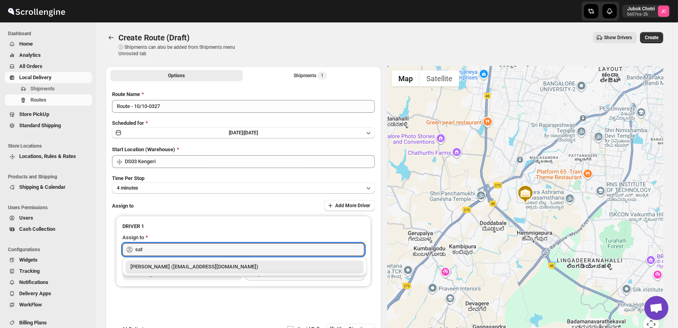
click at [237, 267] on div "[PERSON_NAME] ([EMAIL_ADDRESS][DOMAIN_NAME])" at bounding box center [244, 267] width 228 height 8
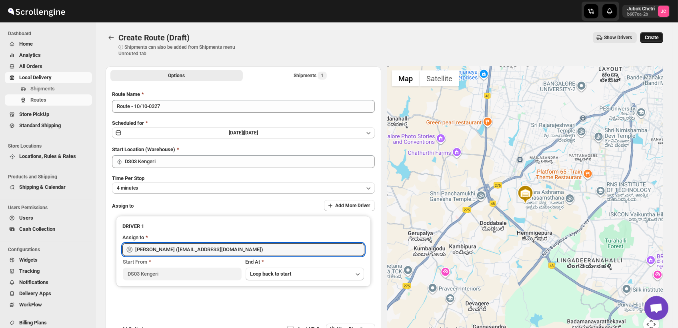
type input "[PERSON_NAME] ([EMAIL_ADDRESS][DOMAIN_NAME])"
click at [654, 38] on span "Create" at bounding box center [652, 37] width 14 height 6
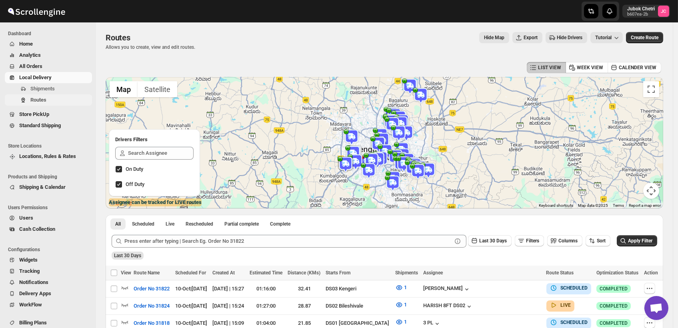
click at [52, 101] on span "Routes" at bounding box center [60, 100] width 60 height 8
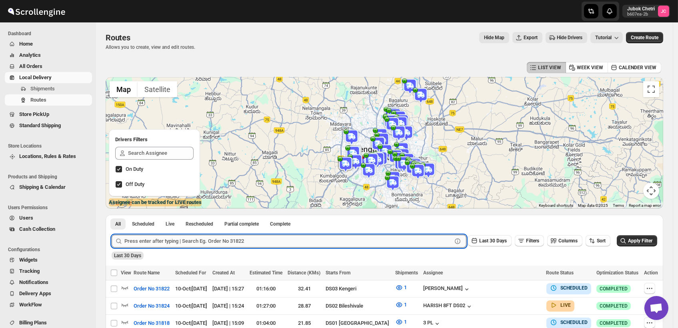
click at [196, 242] on input "text" at bounding box center [288, 241] width 328 height 13
click at [647, 240] on span "Apply Filter" at bounding box center [640, 241] width 24 height 6
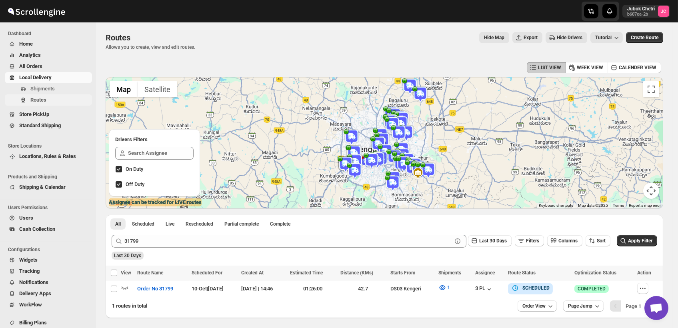
click at [48, 100] on span "Routes" at bounding box center [60, 100] width 60 height 8
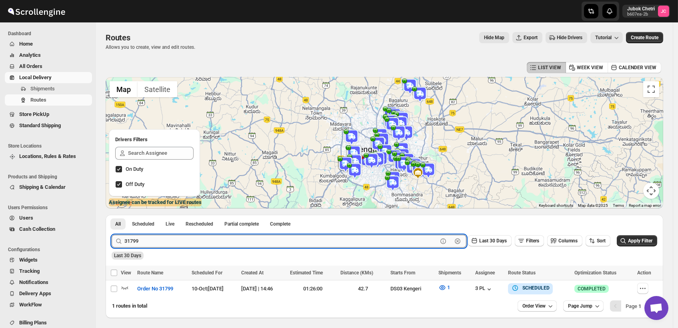
click at [154, 241] on input "31799" at bounding box center [280, 241] width 313 height 13
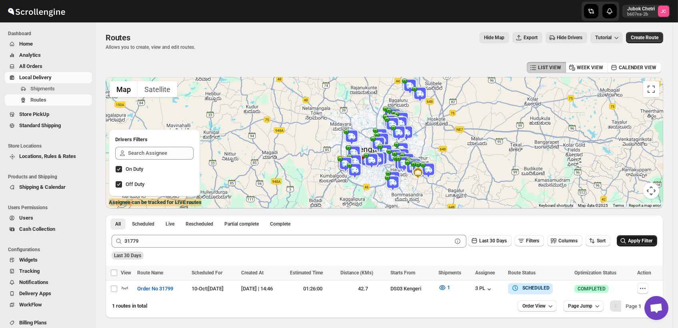
click at [648, 238] on span "Apply Filter" at bounding box center [640, 241] width 24 height 6
click at [55, 102] on span "Routes" at bounding box center [60, 100] width 60 height 8
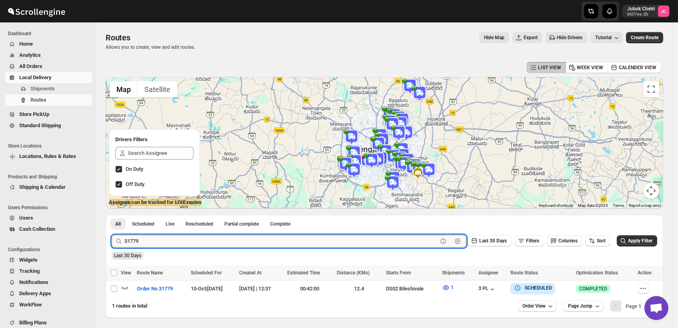
click at [167, 244] on input "31779" at bounding box center [280, 241] width 313 height 13
type input "31799"
click at [634, 239] on span "Apply Filter" at bounding box center [640, 241] width 24 height 6
